Goal: Complete application form: Complete application form

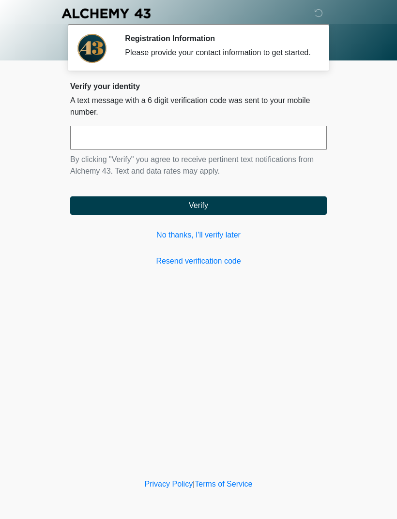
click at [89, 144] on input "text" at bounding box center [198, 138] width 256 height 24
type input "******"
click at [250, 214] on button "Verify" at bounding box center [198, 205] width 256 height 18
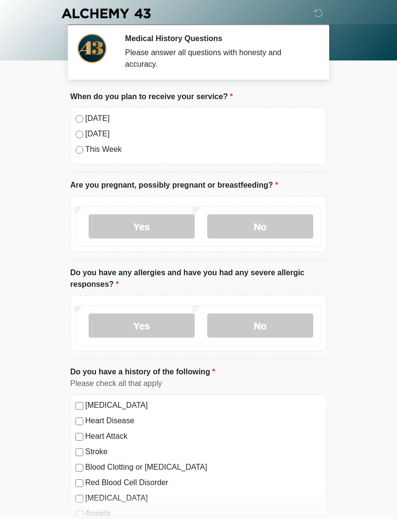
click at [284, 234] on label "No" at bounding box center [260, 226] width 106 height 24
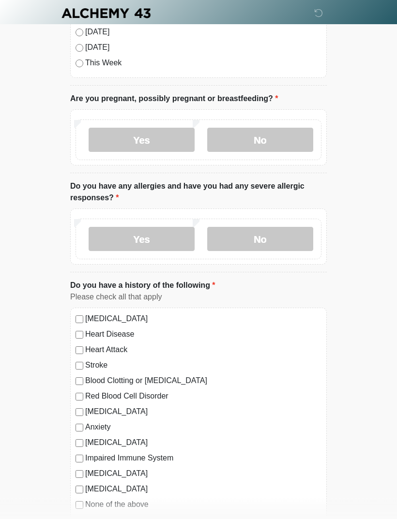
scroll to position [87, 0]
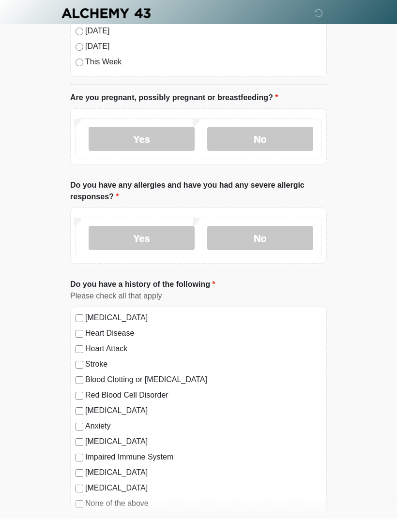
click at [279, 234] on label "No" at bounding box center [260, 238] width 106 height 24
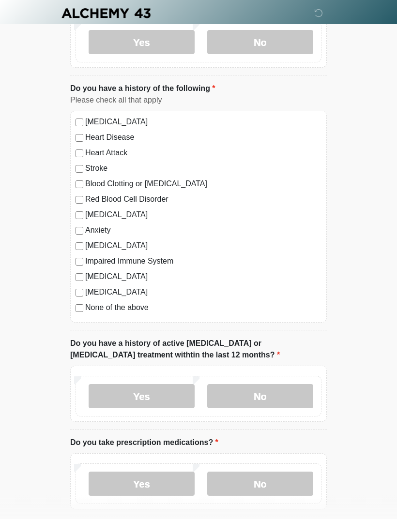
scroll to position [286, 0]
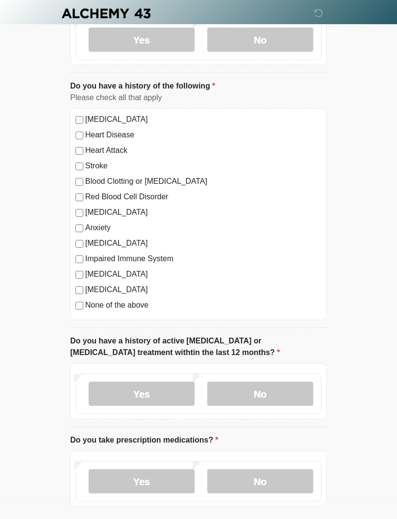
click at [76, 221] on div "[MEDICAL_DATA] Heart Disease Heart Attack Stroke Blood Clotting or [MEDICAL_DAT…" at bounding box center [198, 214] width 256 height 212
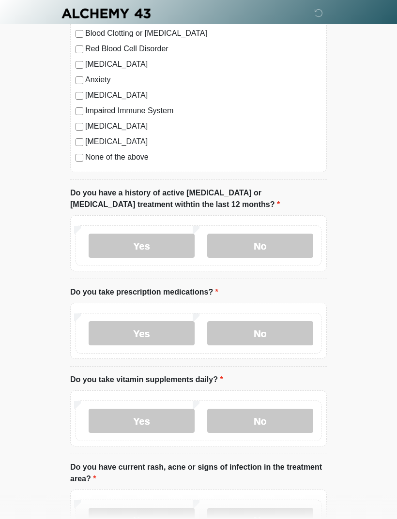
scroll to position [438, 0]
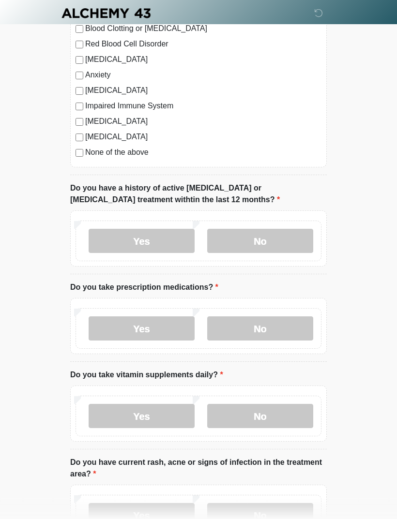
click at [283, 243] on label "No" at bounding box center [260, 241] width 106 height 24
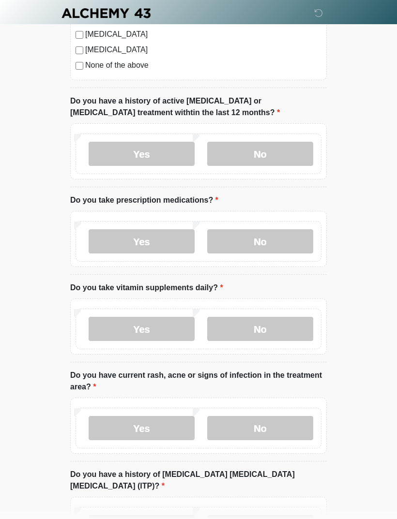
scroll to position [526, 0]
click at [107, 233] on label "Yes" at bounding box center [141, 241] width 106 height 24
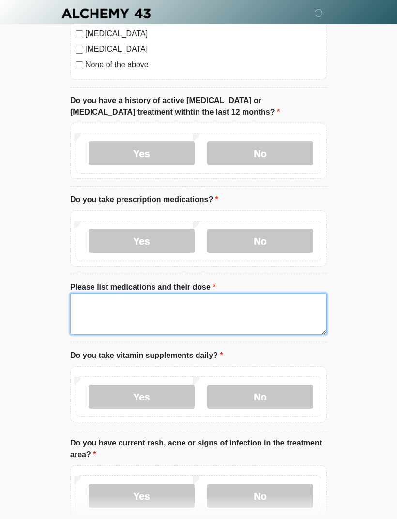
click at [84, 301] on textarea "Please list medications and their dose" at bounding box center [198, 314] width 256 height 42
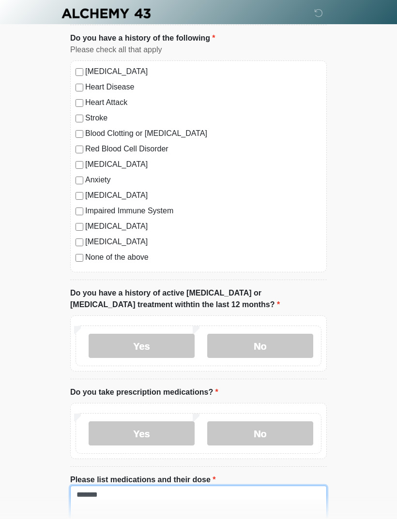
scroll to position [330, 0]
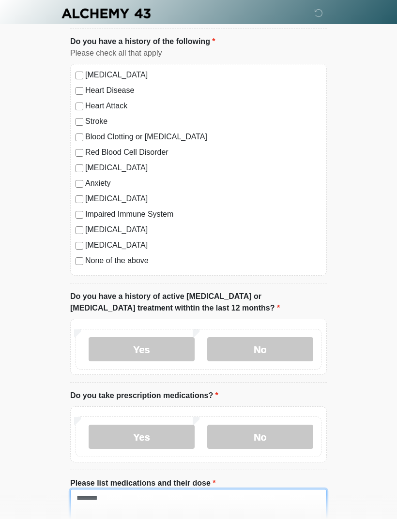
type textarea "******"
click at [74, 253] on div "[MEDICAL_DATA] Heart Disease Heart Attack Stroke Blood Clotting or [MEDICAL_DAT…" at bounding box center [198, 170] width 256 height 212
click at [76, 176] on div "[MEDICAL_DATA] Heart Disease Heart Attack Stroke Blood Clotting or [MEDICAL_DAT…" at bounding box center [198, 170] width 256 height 212
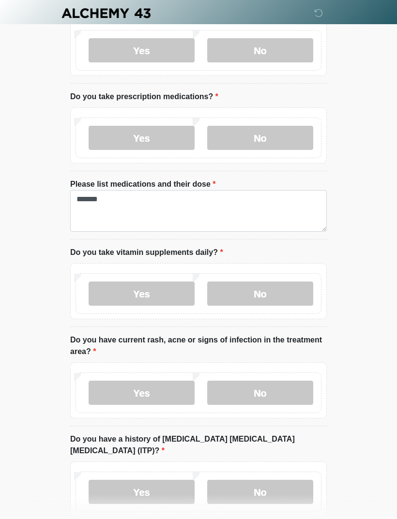
scroll to position [629, 0]
click at [287, 290] on label "No" at bounding box center [260, 293] width 106 height 24
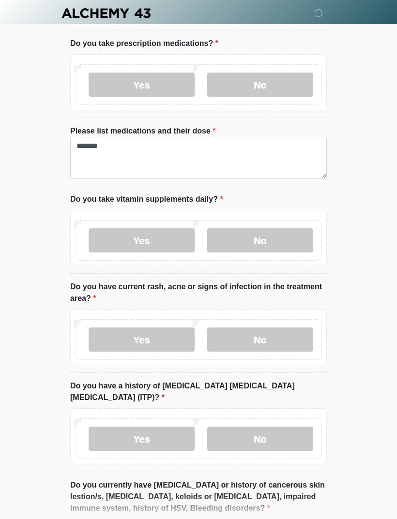
click at [287, 339] on label "No" at bounding box center [260, 340] width 106 height 24
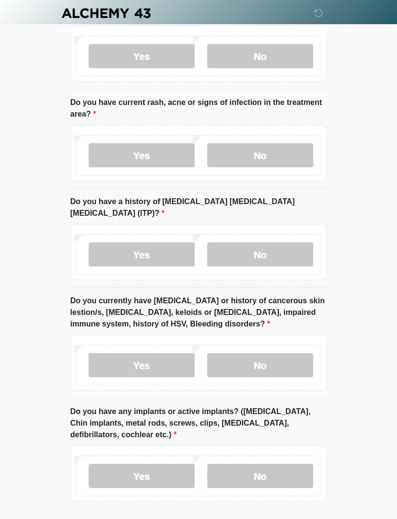
scroll to position [867, 0]
click at [290, 242] on label "No" at bounding box center [260, 254] width 106 height 24
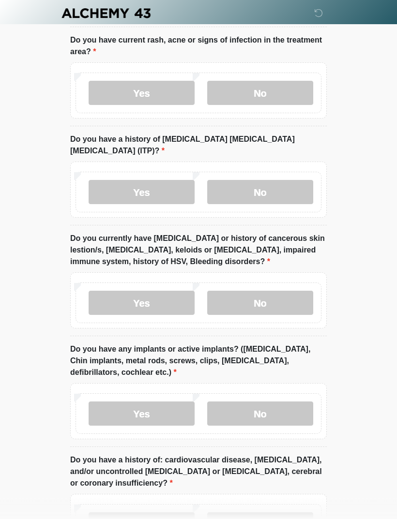
scroll to position [929, 0]
click at [288, 290] on label "No" at bounding box center [260, 302] width 106 height 24
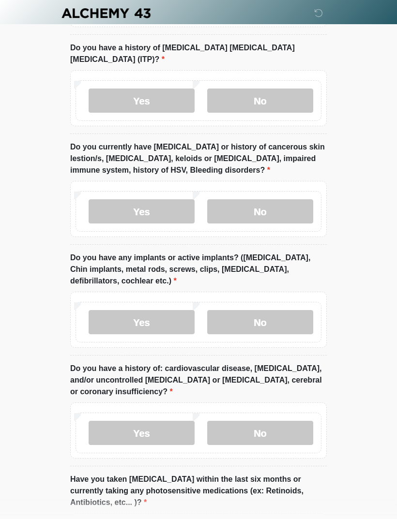
scroll to position [1021, 0]
click at [291, 309] on label "No" at bounding box center [260, 321] width 106 height 24
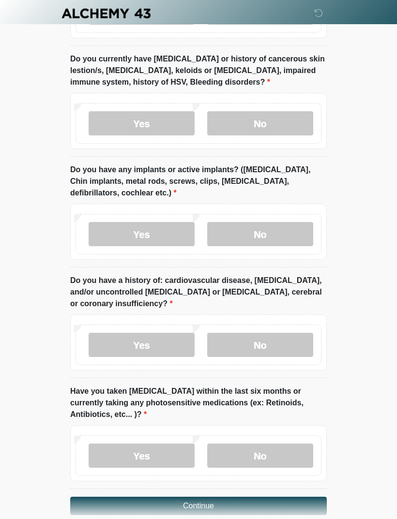
scroll to position [1111, 0]
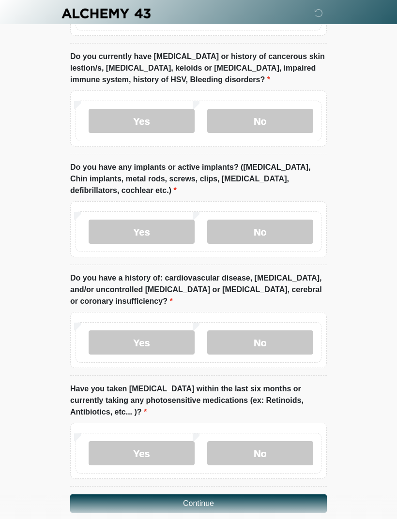
click at [289, 330] on label "No" at bounding box center [260, 342] width 106 height 24
click at [293, 441] on label "No" at bounding box center [260, 453] width 106 height 24
click at [290, 494] on button "Continue" at bounding box center [198, 503] width 256 height 18
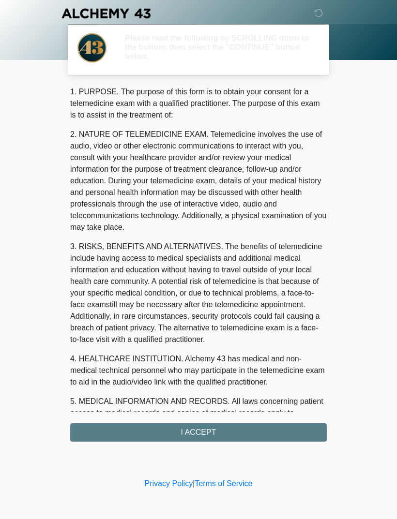
scroll to position [0, 0]
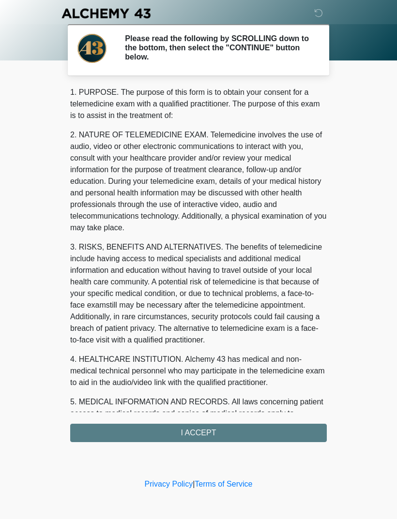
click at [287, 431] on div "1. PURPOSE. The purpose of this form is to obtain your consent for a telemedici…" at bounding box center [198, 264] width 256 height 355
click at [272, 433] on div "1. PURPOSE. The purpose of this form is to obtain your consent for a telemedici…" at bounding box center [198, 264] width 256 height 355
click at [280, 432] on div "1. PURPOSE. The purpose of this form is to obtain your consent for a telemedici…" at bounding box center [198, 264] width 256 height 355
click at [213, 432] on div "1. PURPOSE. The purpose of this form is to obtain your consent for a telemedici…" at bounding box center [198, 264] width 256 height 355
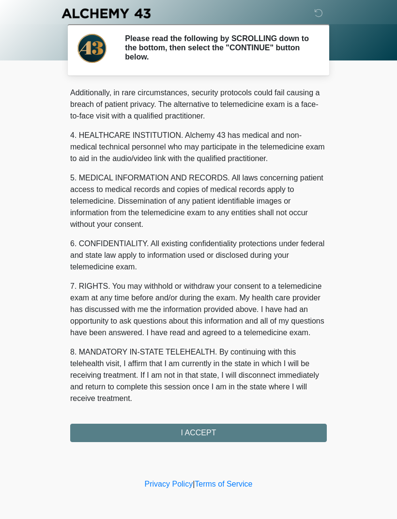
click at [243, 430] on div "1. PURPOSE. The purpose of this form is to obtain your consent for a telemedici…" at bounding box center [198, 264] width 256 height 355
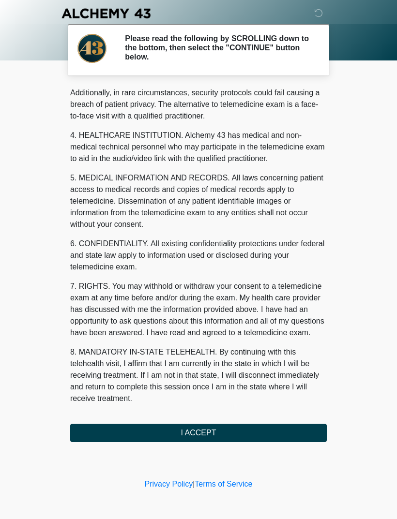
click at [228, 425] on button "I ACCEPT" at bounding box center [198, 433] width 256 height 18
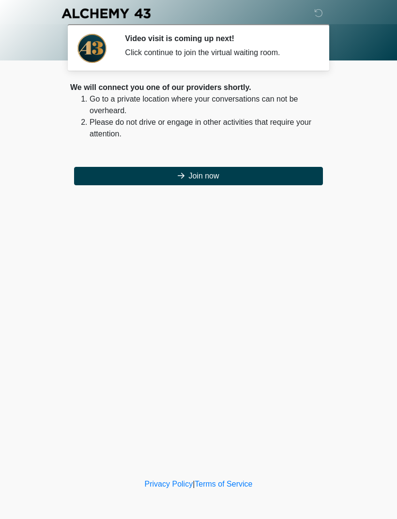
click at [93, 179] on button "Join now" at bounding box center [198, 176] width 249 height 18
